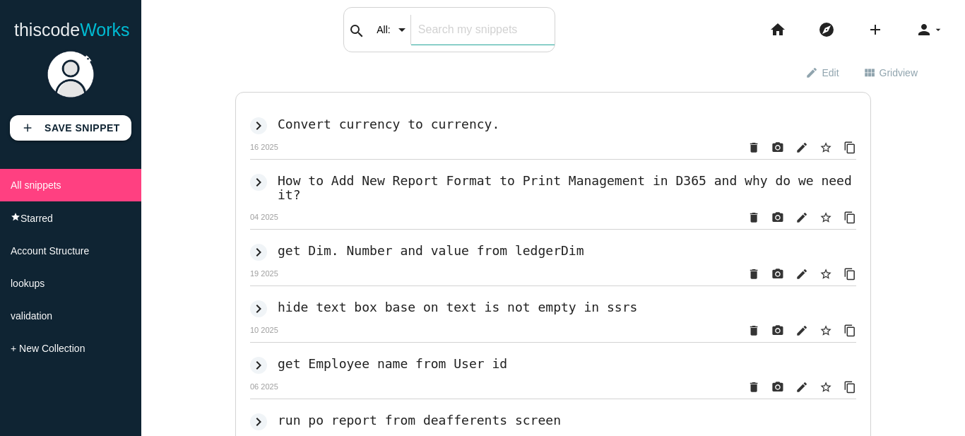
click at [415, 36] on div "search All: All: Code: Title: Tag: All: Code: Title: Tag:" at bounding box center [449, 29] width 212 height 45
type input "lo"
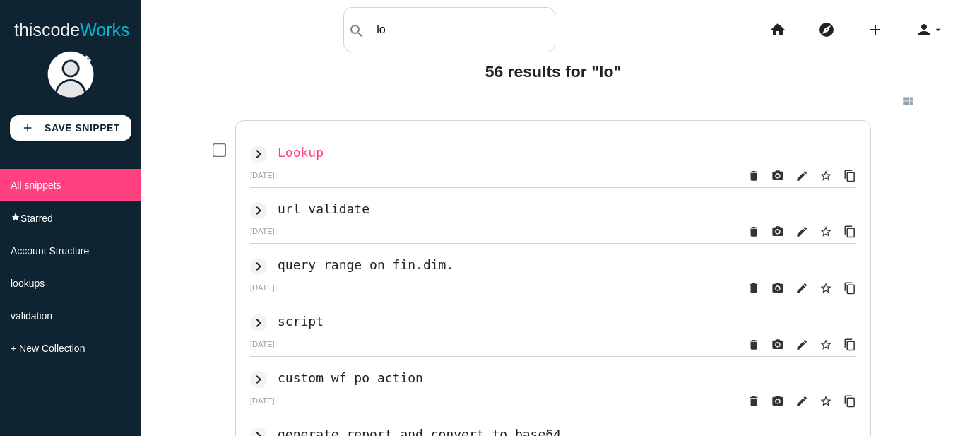
click at [292, 154] on h2 "Lookup" at bounding box center [301, 152] width 46 height 15
click at [290, 149] on h2 "Lookup" at bounding box center [301, 152] width 46 height 15
click at [420, 30] on input "text" at bounding box center [482, 30] width 143 height 30
type input "lookup"
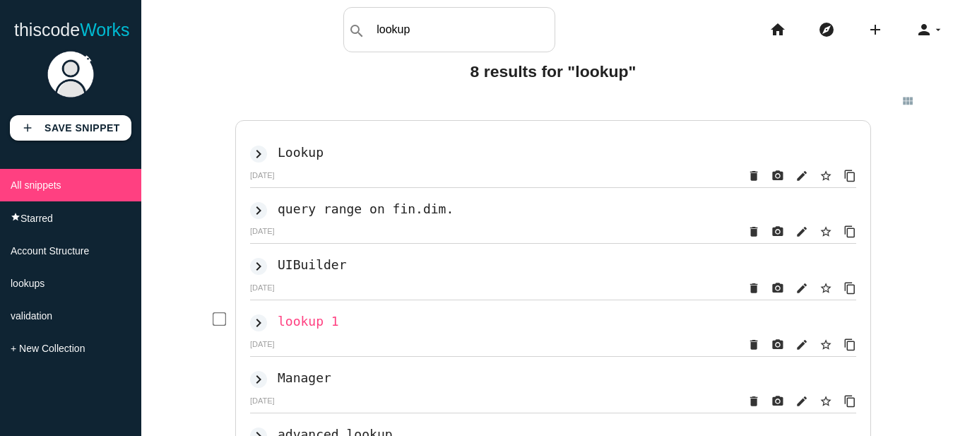
click at [311, 326] on h2 "lookup 1" at bounding box center [308, 321] width 61 height 15
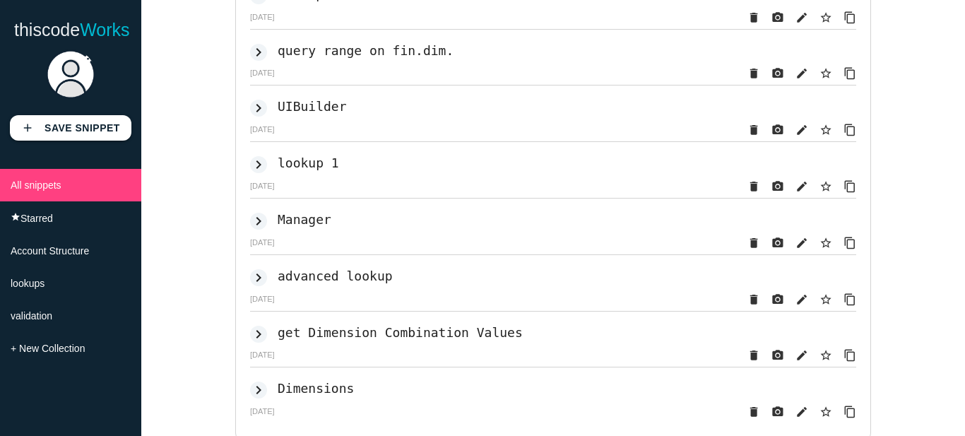
scroll to position [159, 0]
click at [309, 283] on h2 "advanced lookup" at bounding box center [335, 275] width 115 height 15
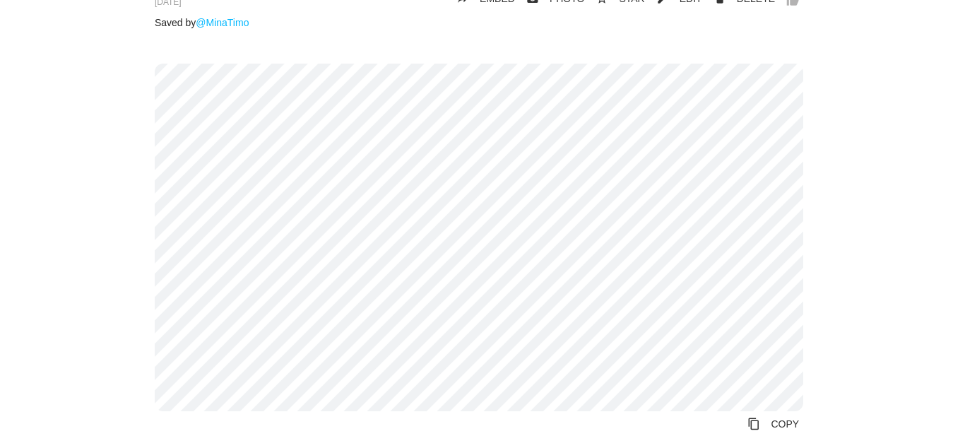
scroll to position [152, 0]
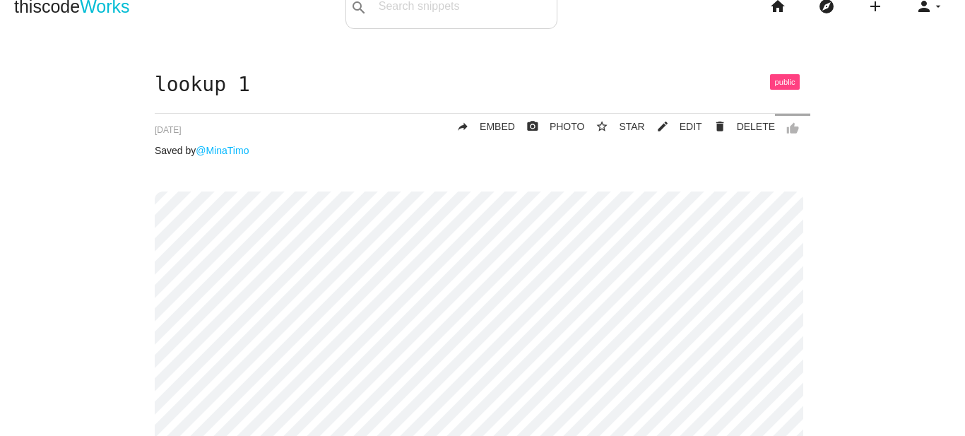
scroll to position [22, 0]
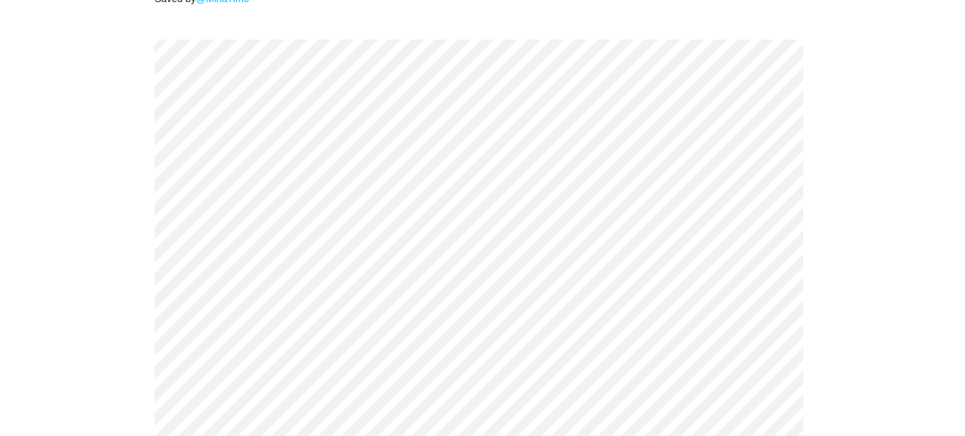
scroll to position [171, 0]
